Goal: Task Accomplishment & Management: Complete application form

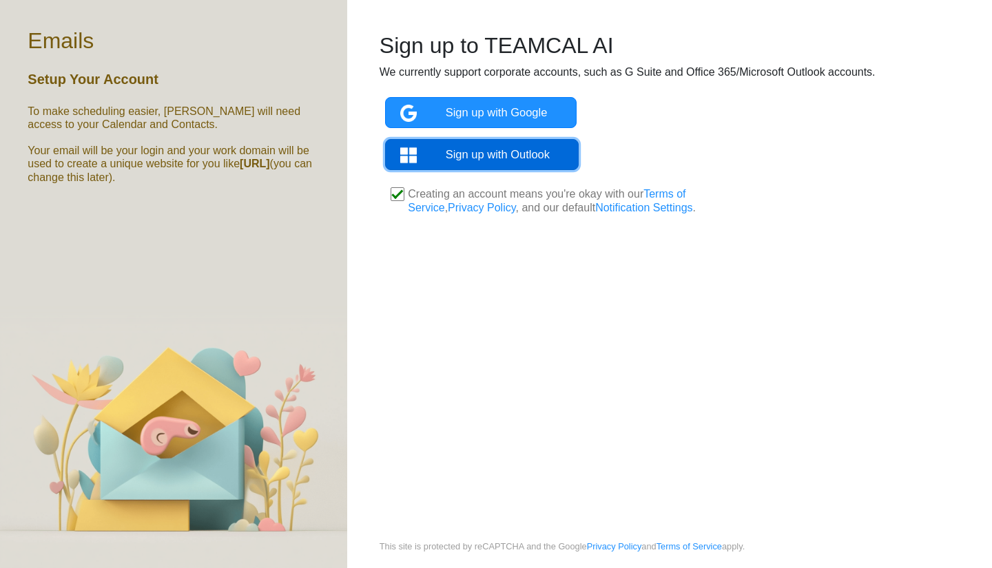
click at [473, 158] on link "Sign up with Outlook" at bounding box center [482, 154] width 194 height 31
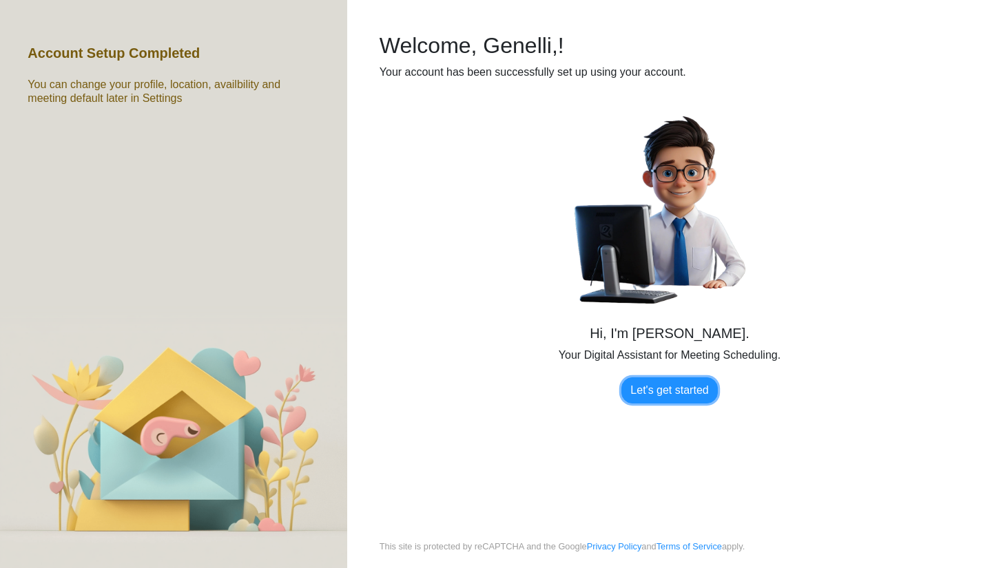
click at [668, 395] on link "Let's get started" at bounding box center [669, 391] width 96 height 26
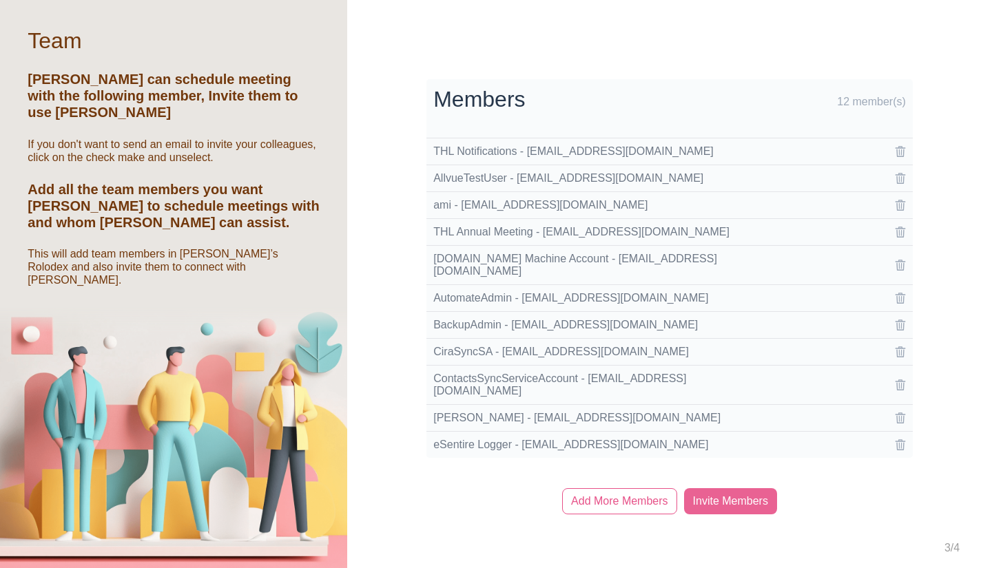
scroll to position [17, 0]
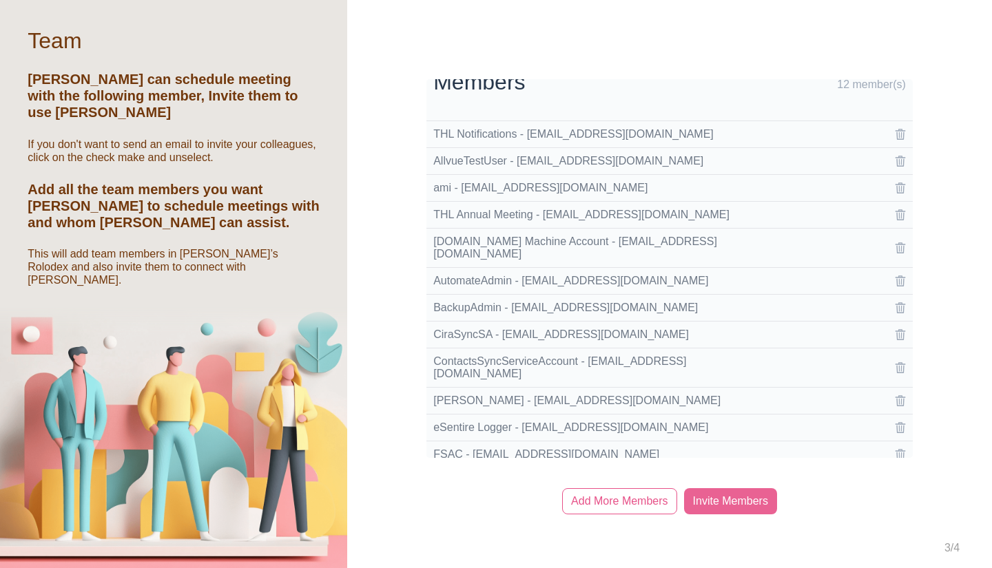
click at [408, 146] on div "Processing... Please wait. Members 12 member(s) THL Notifications - alerts@thl.…" at bounding box center [669, 284] width 645 height 568
